Goal: Task Accomplishment & Management: Manage account settings

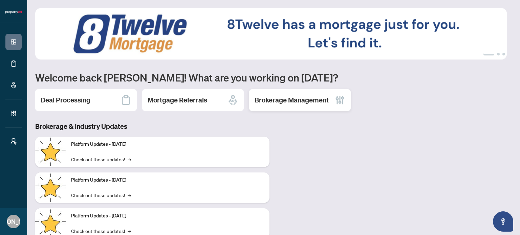
click at [272, 103] on h2 "Brokerage Management" at bounding box center [292, 99] width 74 height 9
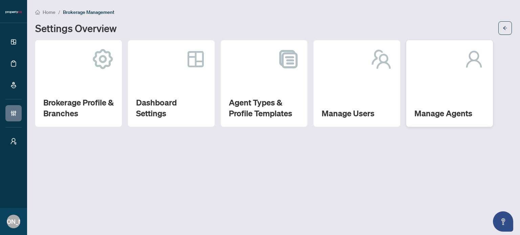
click at [418, 92] on div "Manage Agents" at bounding box center [449, 83] width 87 height 87
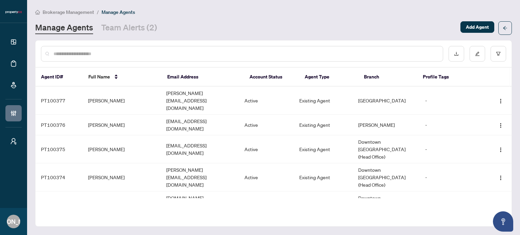
click at [248, 56] on input "text" at bounding box center [245, 53] width 384 height 7
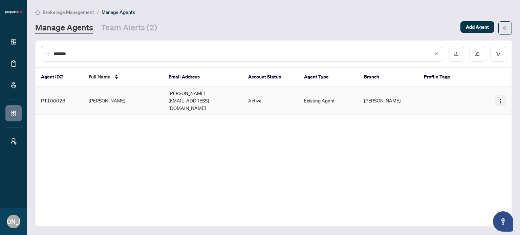
type input "*******"
click at [499, 97] on span "button" at bounding box center [500, 100] width 5 height 7
click at [359, 17] on div "Brokerage Management / Manage Agents Manage Agents Team Alerts (2) Add Agent" at bounding box center [273, 21] width 477 height 27
